Goal: Transaction & Acquisition: Purchase product/service

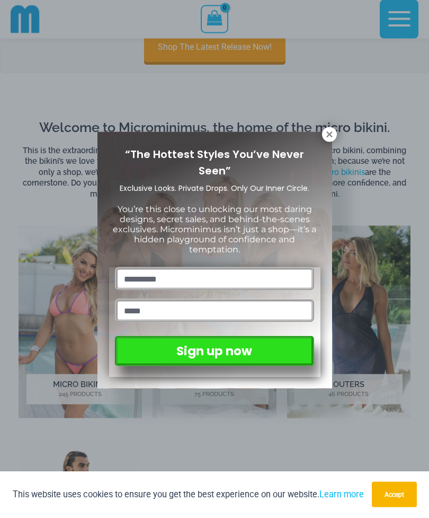
click at [333, 130] on icon at bounding box center [330, 135] width 10 height 10
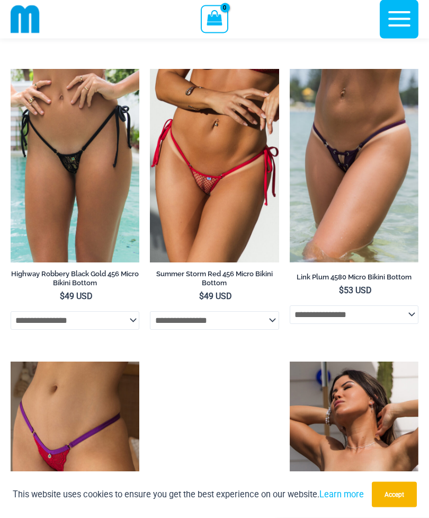
scroll to position [3792, 0]
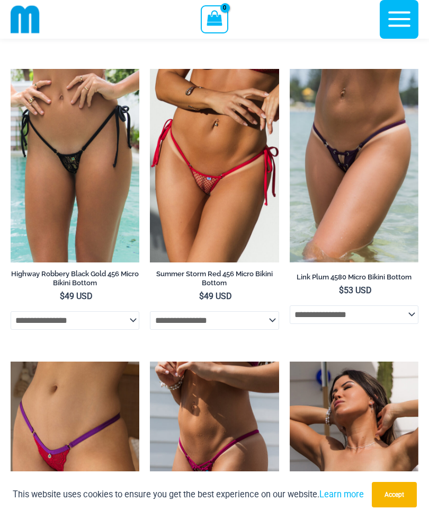
click at [150, 69] on img at bounding box center [150, 69] width 0 height 0
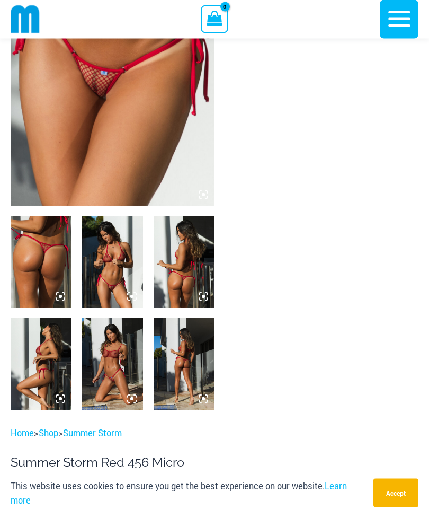
scroll to position [162, 0]
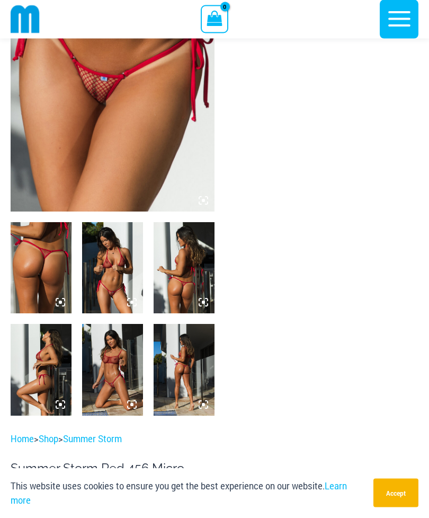
click at [53, 271] on img at bounding box center [41, 268] width 61 height 91
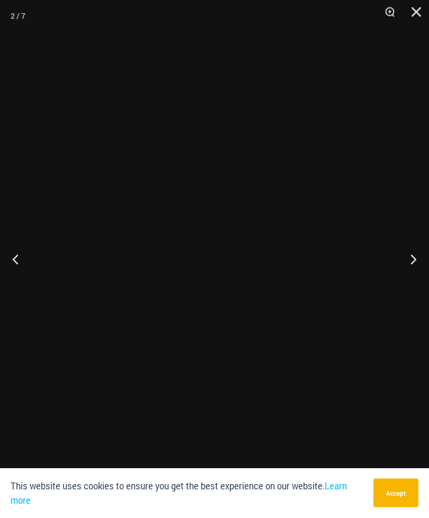
scroll to position [162, 0]
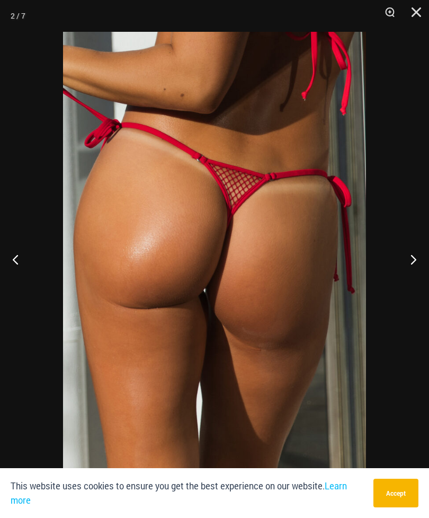
click at [414, 257] on button "Next" at bounding box center [410, 259] width 40 height 53
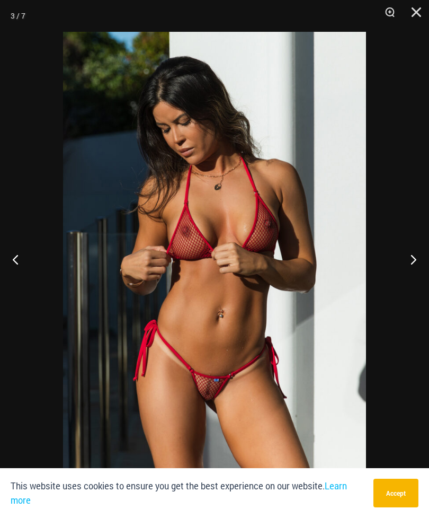
click at [413, 260] on button "Next" at bounding box center [410, 259] width 40 height 53
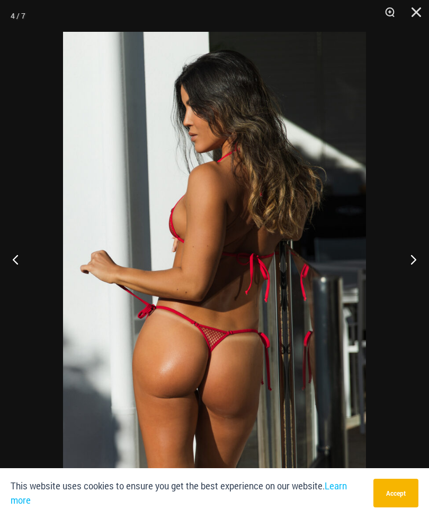
click at [410, 261] on button "Next" at bounding box center [410, 259] width 40 height 53
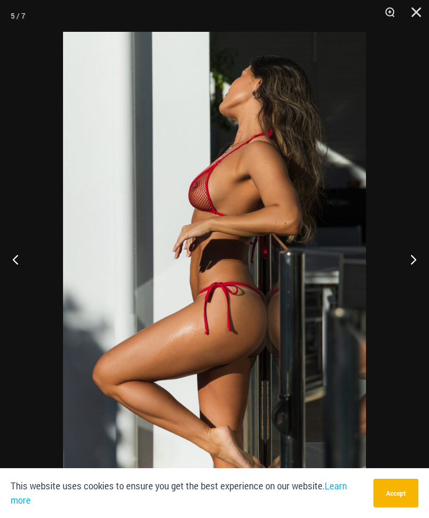
click at [410, 261] on button "Next" at bounding box center [410, 259] width 40 height 53
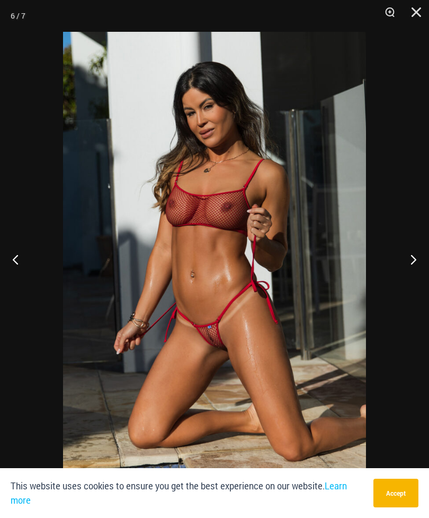
click at [409, 263] on button "Next" at bounding box center [410, 259] width 40 height 53
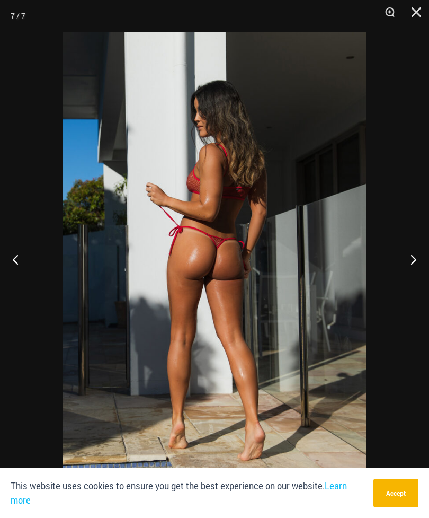
click at [409, 260] on button "Next" at bounding box center [410, 259] width 40 height 53
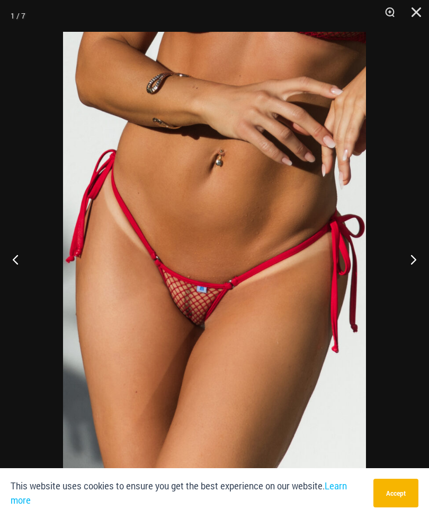
click at [406, 261] on button "Next" at bounding box center [410, 259] width 40 height 53
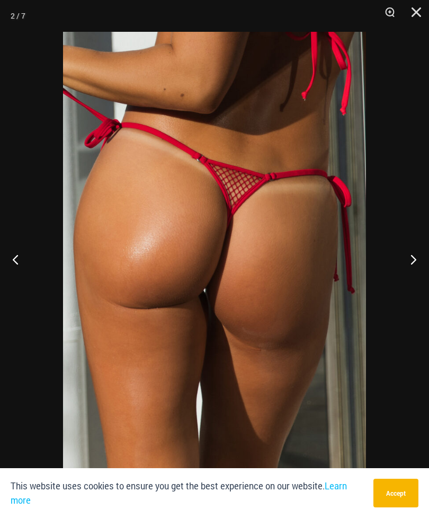
click at [414, 258] on button "Next" at bounding box center [410, 259] width 40 height 53
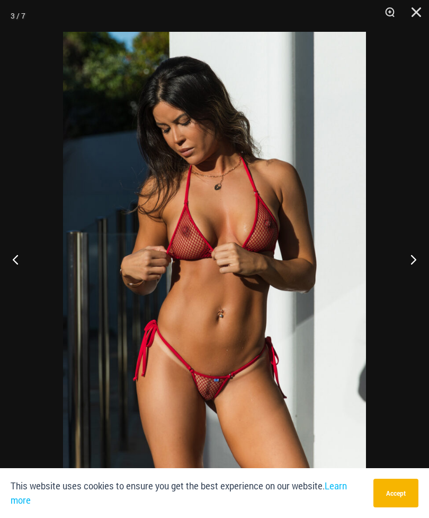
click at [414, 258] on button "Next" at bounding box center [410, 259] width 40 height 53
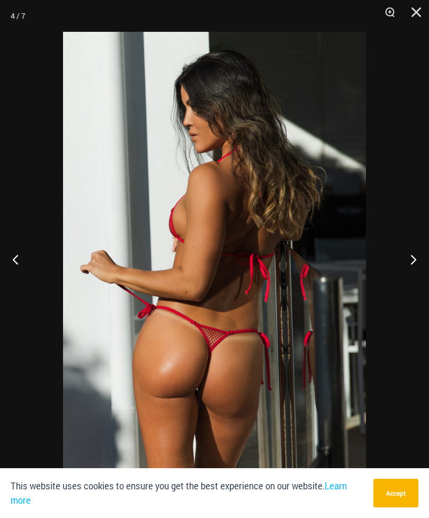
click at [409, 261] on button "Next" at bounding box center [410, 259] width 40 height 53
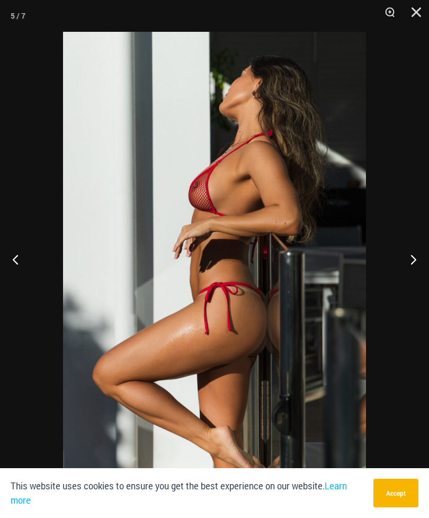
click at [409, 260] on button "Next" at bounding box center [410, 259] width 40 height 53
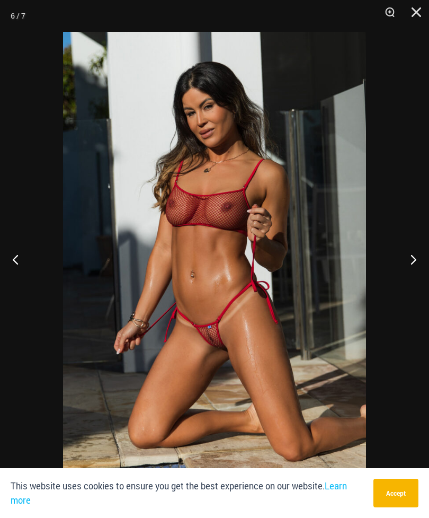
click at [411, 22] on button "Close" at bounding box center [413, 16] width 27 height 32
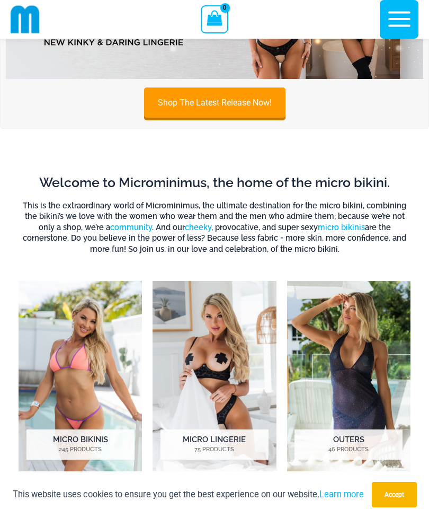
scroll to position [309, 0]
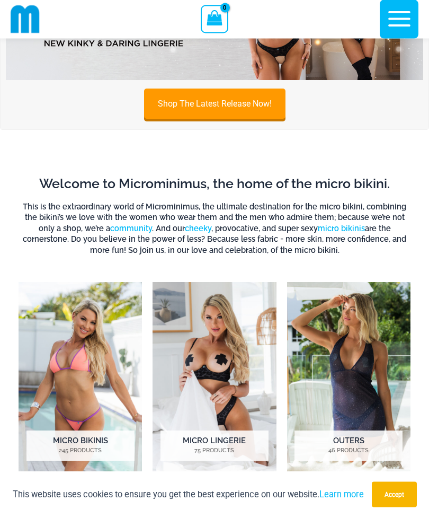
click at [237, 365] on img "Visit product category Micro Lingerie" at bounding box center [215, 379] width 124 height 192
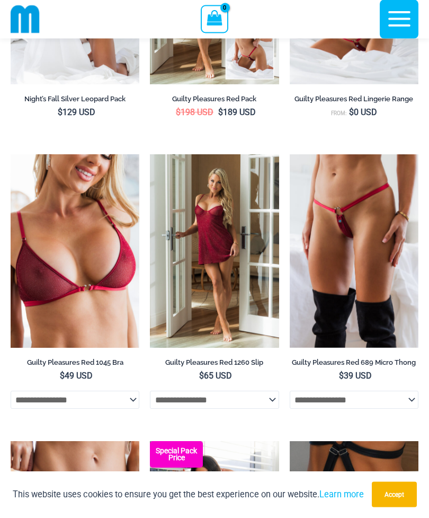
scroll to position [303, 0]
click at [290, 154] on img at bounding box center [290, 154] width 0 height 0
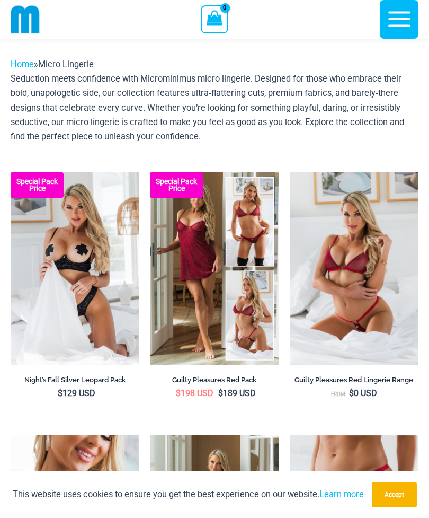
scroll to position [0, 0]
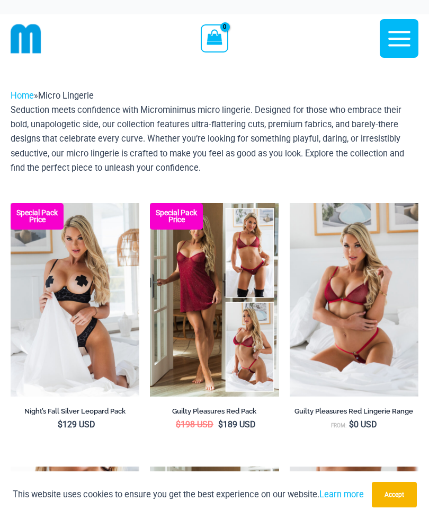
click at [401, 38] on icon "button" at bounding box center [400, 38] width 22 height 15
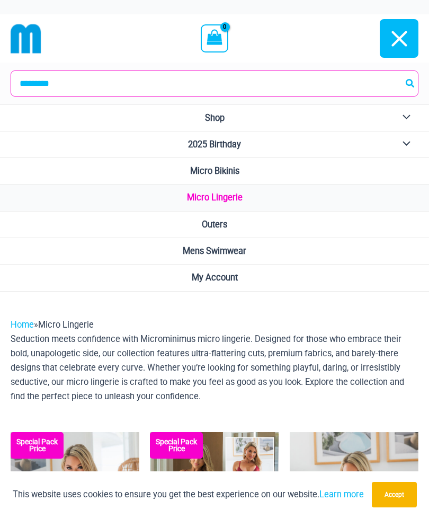
click at [229, 172] on span "Micro Bikinis" at bounding box center [214, 171] width 49 height 10
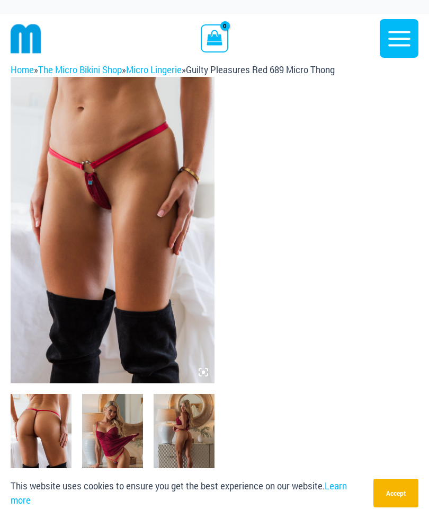
click at [190, 258] on img at bounding box center [113, 230] width 204 height 306
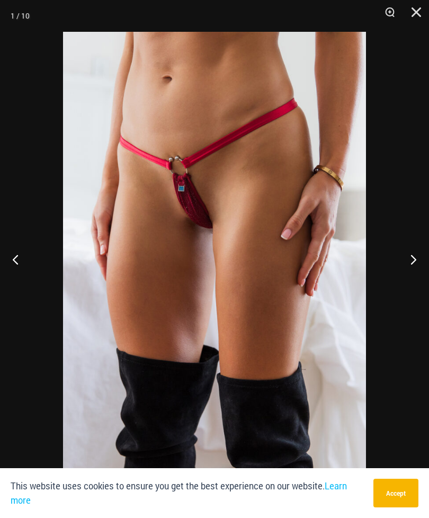
click at [408, 264] on button "Next" at bounding box center [410, 259] width 40 height 53
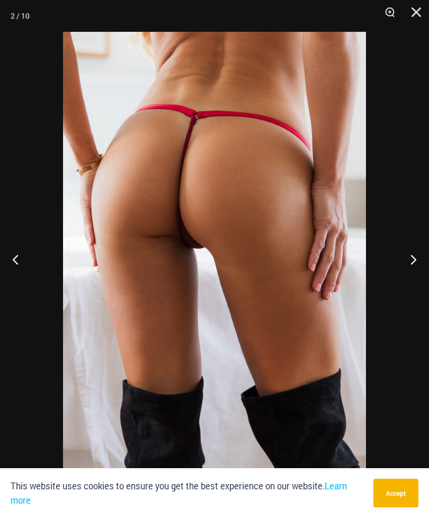
click at [409, 262] on button "Next" at bounding box center [410, 259] width 40 height 53
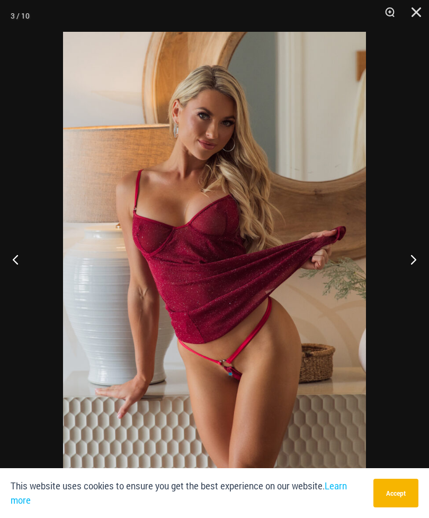
click at [408, 262] on button "Next" at bounding box center [410, 259] width 40 height 53
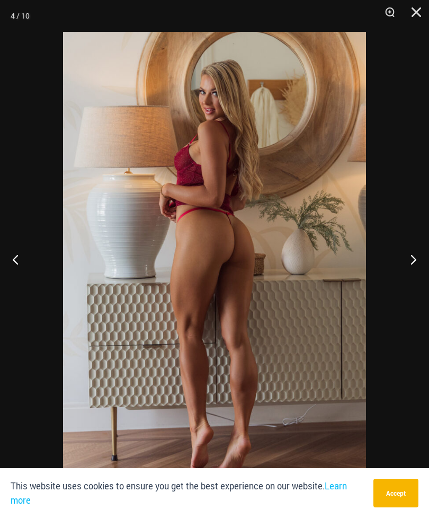
click at [10, 264] on button "Previous" at bounding box center [20, 259] width 40 height 53
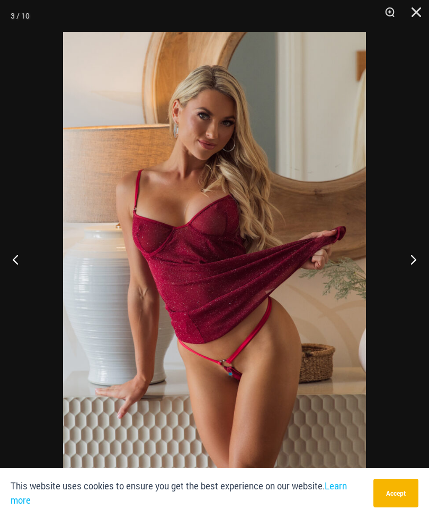
click at [417, 268] on button "Next" at bounding box center [410, 259] width 40 height 53
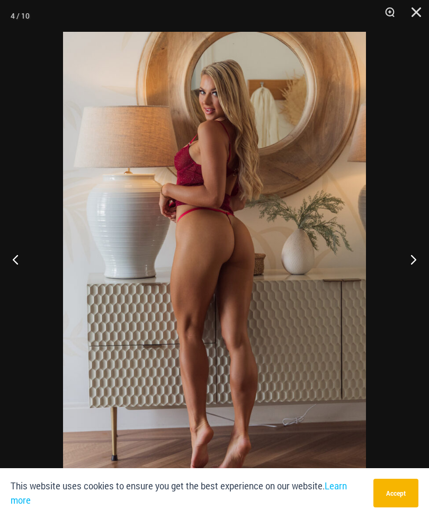
click at [417, 267] on button "Next" at bounding box center [410, 259] width 40 height 53
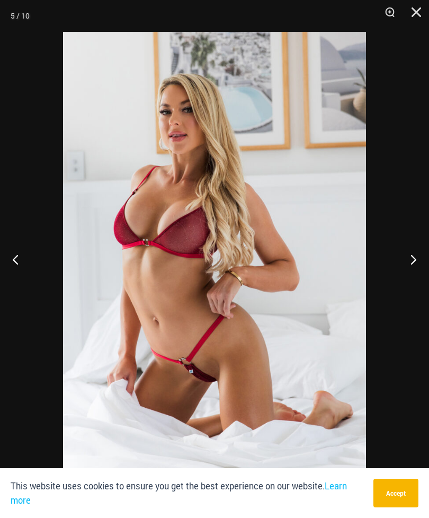
click at [404, 274] on button "Next" at bounding box center [410, 259] width 40 height 53
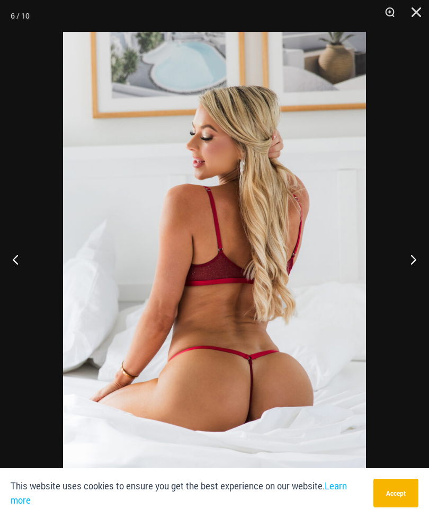
click at [404, 274] on button "Next" at bounding box center [410, 259] width 40 height 53
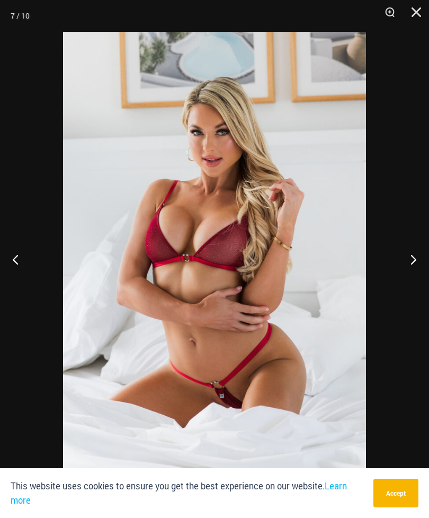
click at [404, 273] on button "Next" at bounding box center [410, 259] width 40 height 53
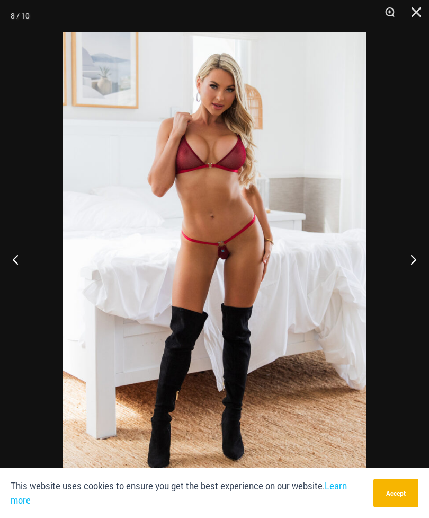
click at [404, 273] on button "Next" at bounding box center [410, 259] width 40 height 53
click at [403, 266] on button "Next" at bounding box center [410, 259] width 40 height 53
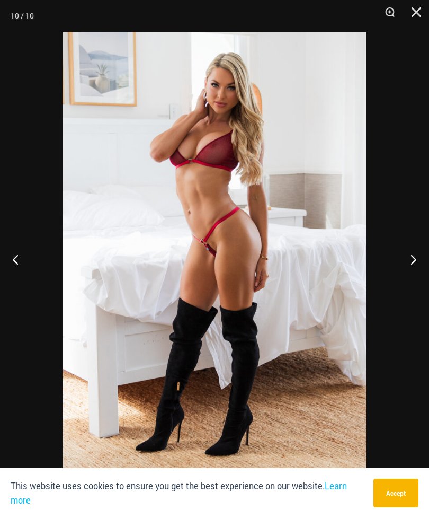
click at [403, 266] on button "Next" at bounding box center [410, 259] width 40 height 53
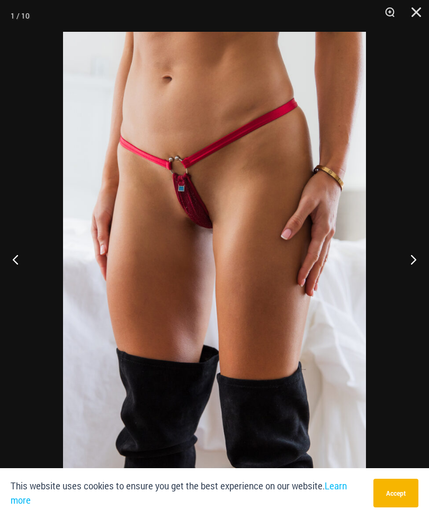
click at [404, 267] on button "Next" at bounding box center [410, 259] width 40 height 53
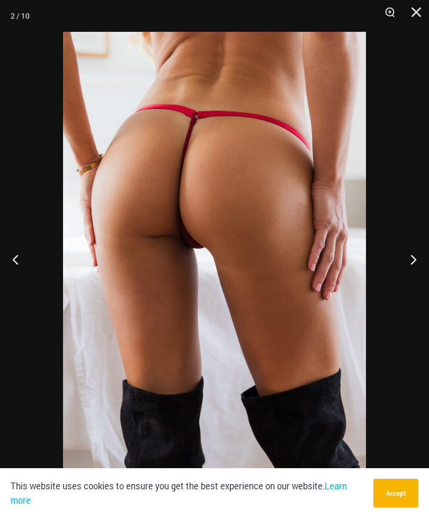
click at [404, 266] on button "Next" at bounding box center [410, 259] width 40 height 53
click at [404, 268] on button "Next" at bounding box center [410, 259] width 40 height 53
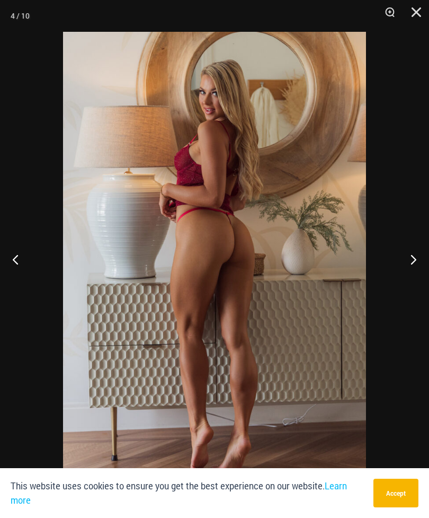
click at [403, 267] on button "Next" at bounding box center [410, 259] width 40 height 53
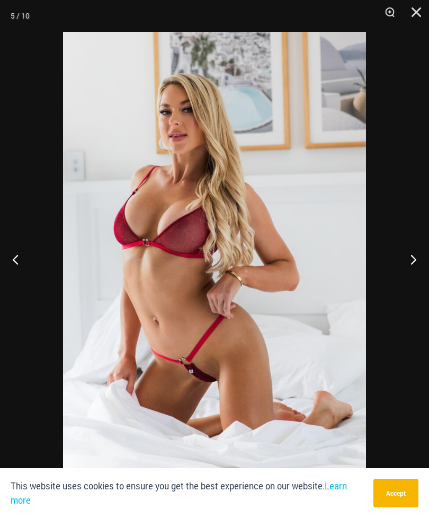
click at [400, 267] on button "Next" at bounding box center [410, 259] width 40 height 53
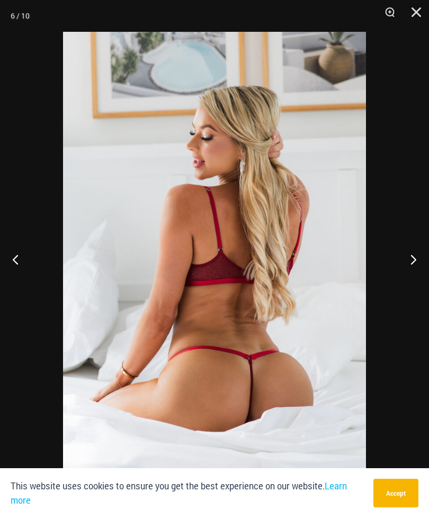
click at [402, 274] on button "Next" at bounding box center [410, 259] width 40 height 53
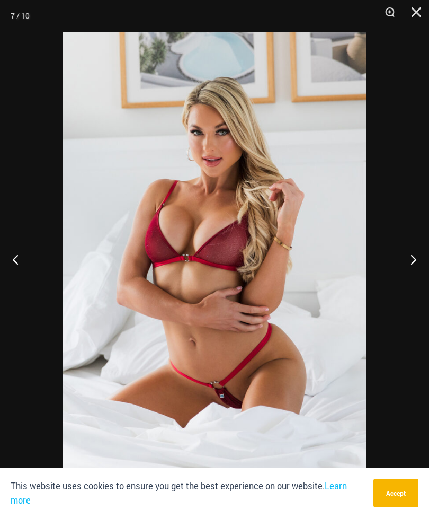
click at [402, 266] on button "Next" at bounding box center [410, 259] width 40 height 53
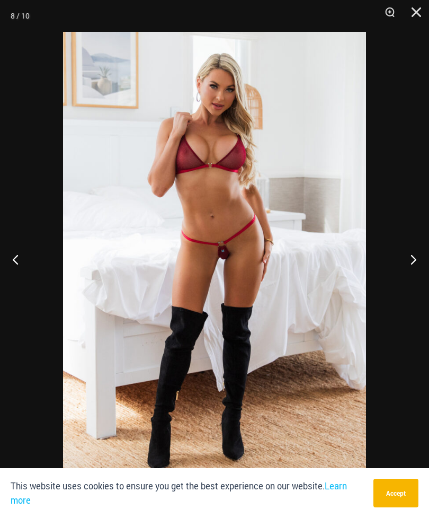
click at [406, 261] on button "Next" at bounding box center [410, 259] width 40 height 53
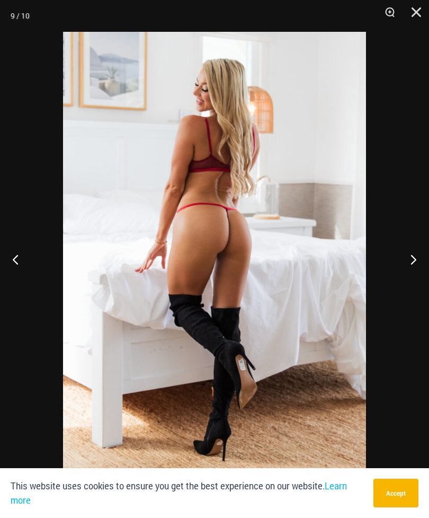
click at [405, 256] on button "Next" at bounding box center [410, 259] width 40 height 53
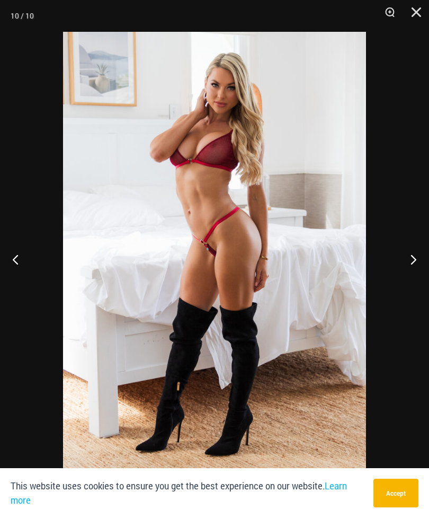
click at [404, 266] on button "Next" at bounding box center [410, 259] width 40 height 53
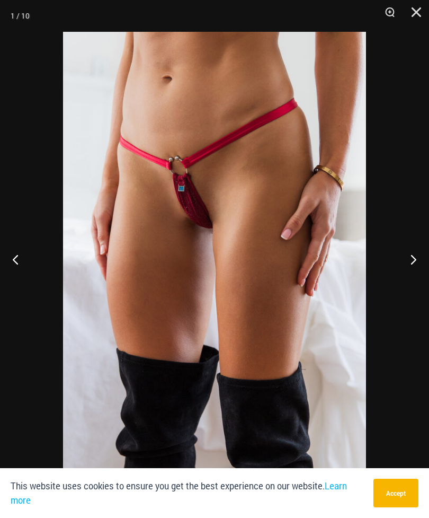
click at [412, 266] on button "Next" at bounding box center [410, 259] width 40 height 53
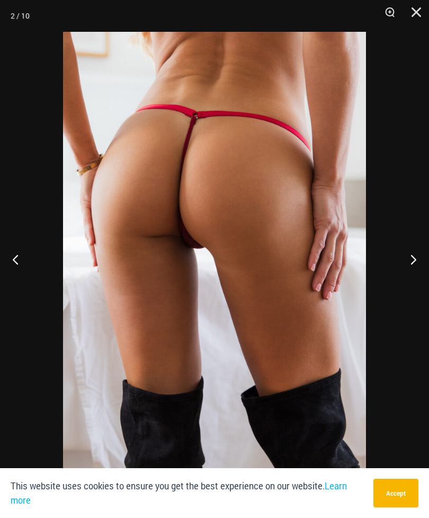
click at [419, 24] on button "Close" at bounding box center [413, 16] width 27 height 32
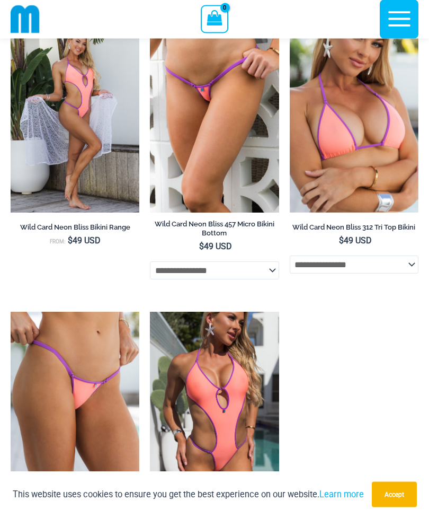
scroll to position [637, 0]
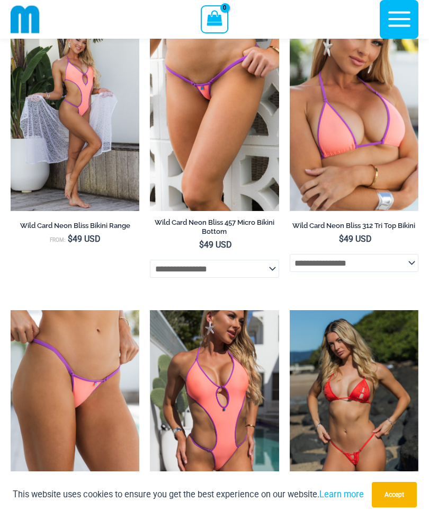
click at [290, 310] on img at bounding box center [290, 310] width 0 height 0
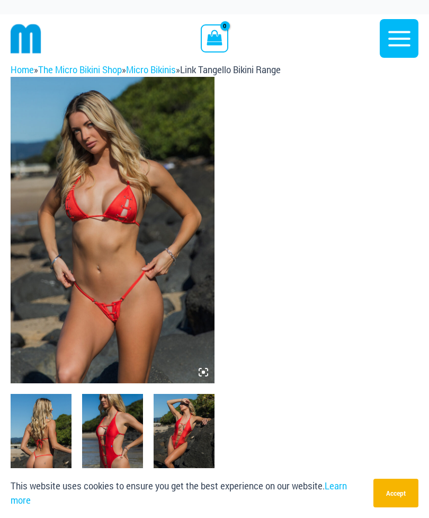
click at [186, 246] on img at bounding box center [113, 230] width 204 height 306
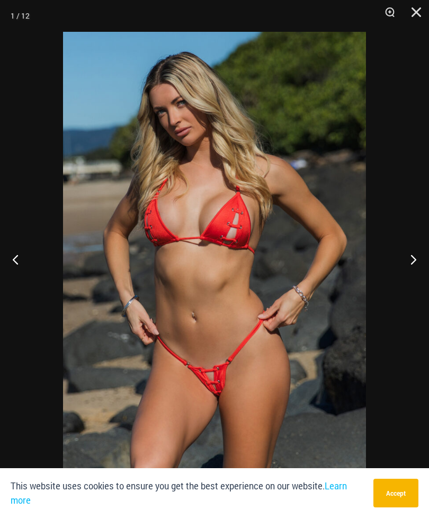
click at [404, 258] on button "Next" at bounding box center [410, 259] width 40 height 53
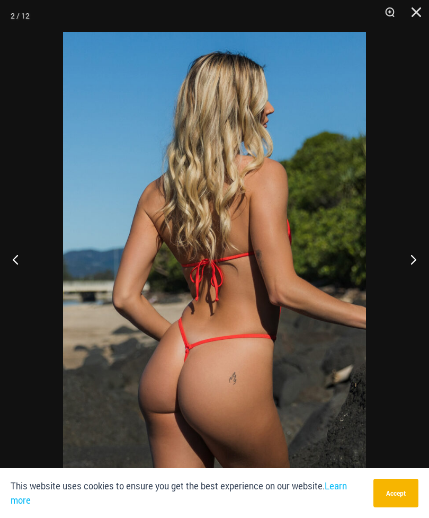
click at [405, 258] on button "Next" at bounding box center [410, 259] width 40 height 53
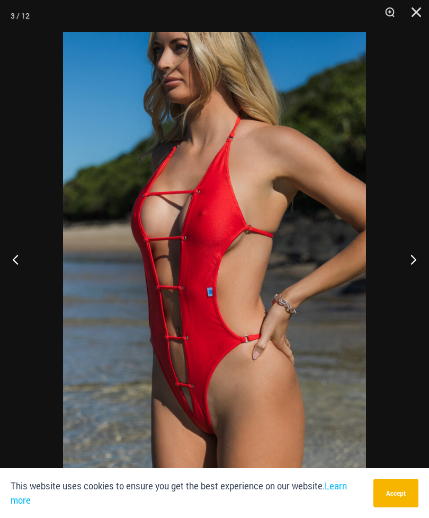
click at [412, 264] on button "Next" at bounding box center [410, 259] width 40 height 53
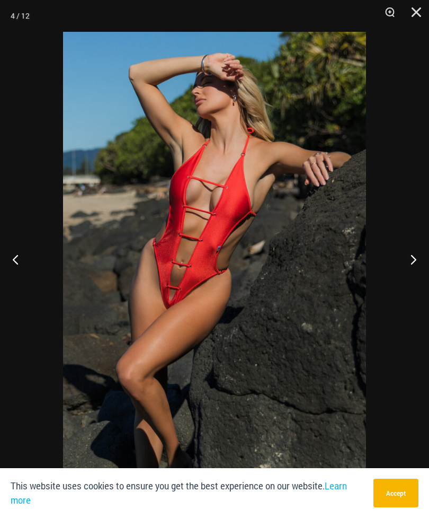
click at [408, 262] on button "Next" at bounding box center [410, 259] width 40 height 53
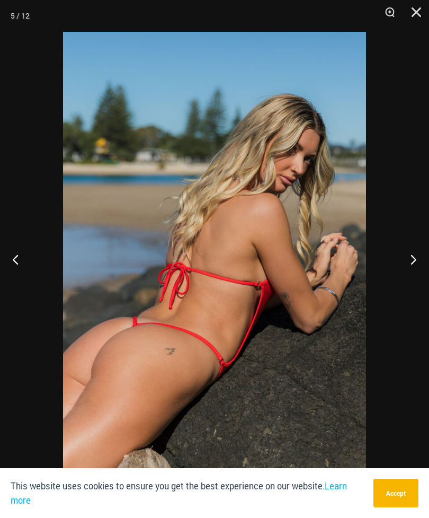
click at [405, 260] on button "Next" at bounding box center [410, 259] width 40 height 53
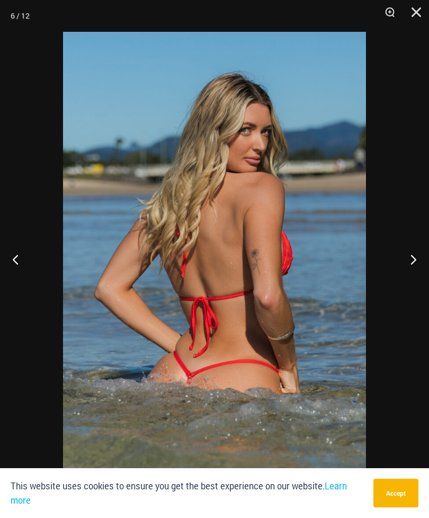
click at [404, 259] on button "Next" at bounding box center [410, 259] width 40 height 53
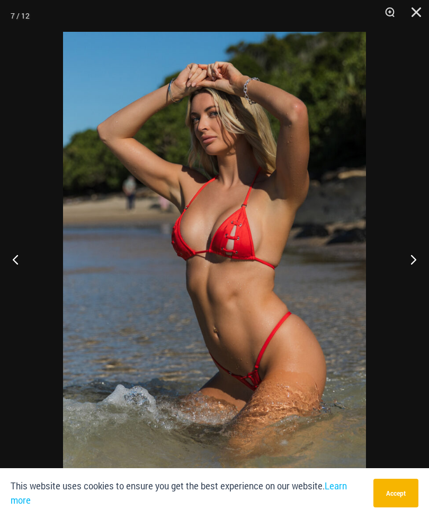
click at [404, 261] on button "Next" at bounding box center [410, 259] width 40 height 53
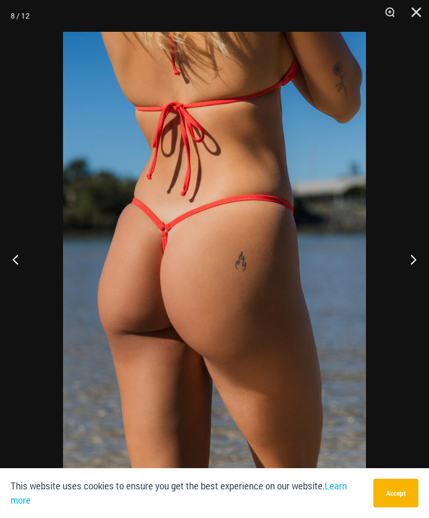
click at [403, 261] on button "Next" at bounding box center [410, 259] width 40 height 53
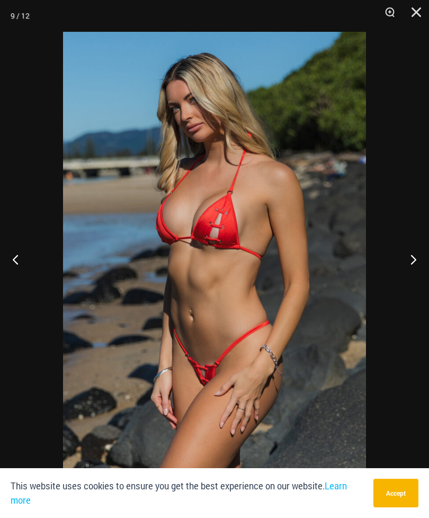
click at [404, 264] on button "Next" at bounding box center [410, 259] width 40 height 53
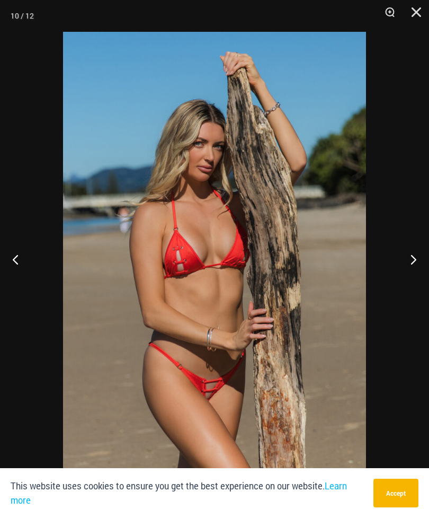
click at [404, 264] on button "Next" at bounding box center [410, 259] width 40 height 53
click at [405, 264] on button "Next" at bounding box center [410, 259] width 40 height 53
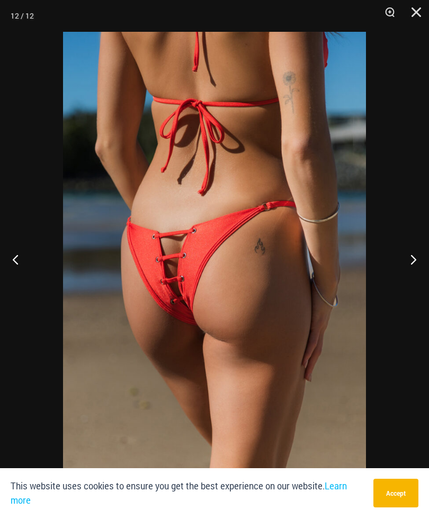
click at [405, 264] on button "Next" at bounding box center [410, 259] width 40 height 53
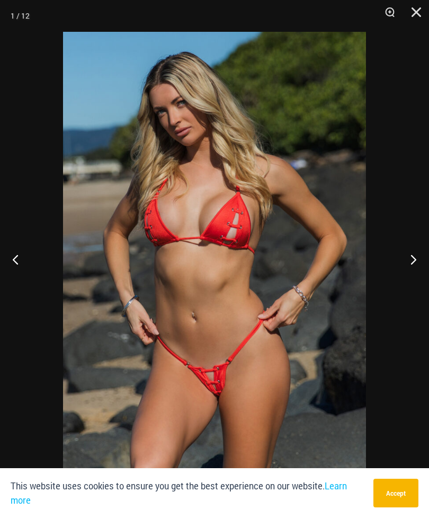
click at [409, 261] on button "Next" at bounding box center [410, 259] width 40 height 53
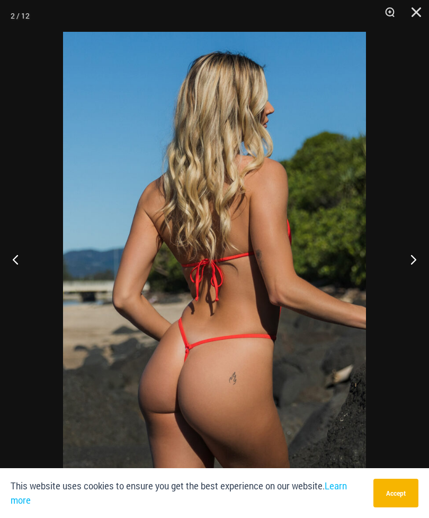
click at [408, 261] on button "Next" at bounding box center [410, 259] width 40 height 53
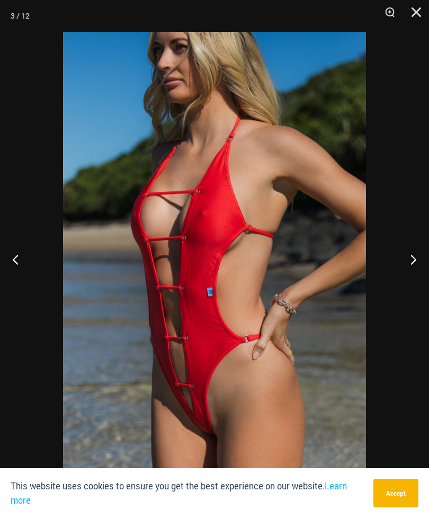
click at [405, 250] on button "Next" at bounding box center [410, 259] width 40 height 53
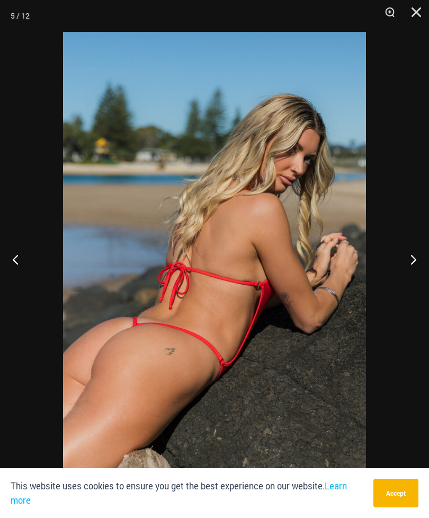
click at [417, 8] on button "Close" at bounding box center [413, 16] width 27 height 32
